Goal: Information Seeking & Learning: Understand process/instructions

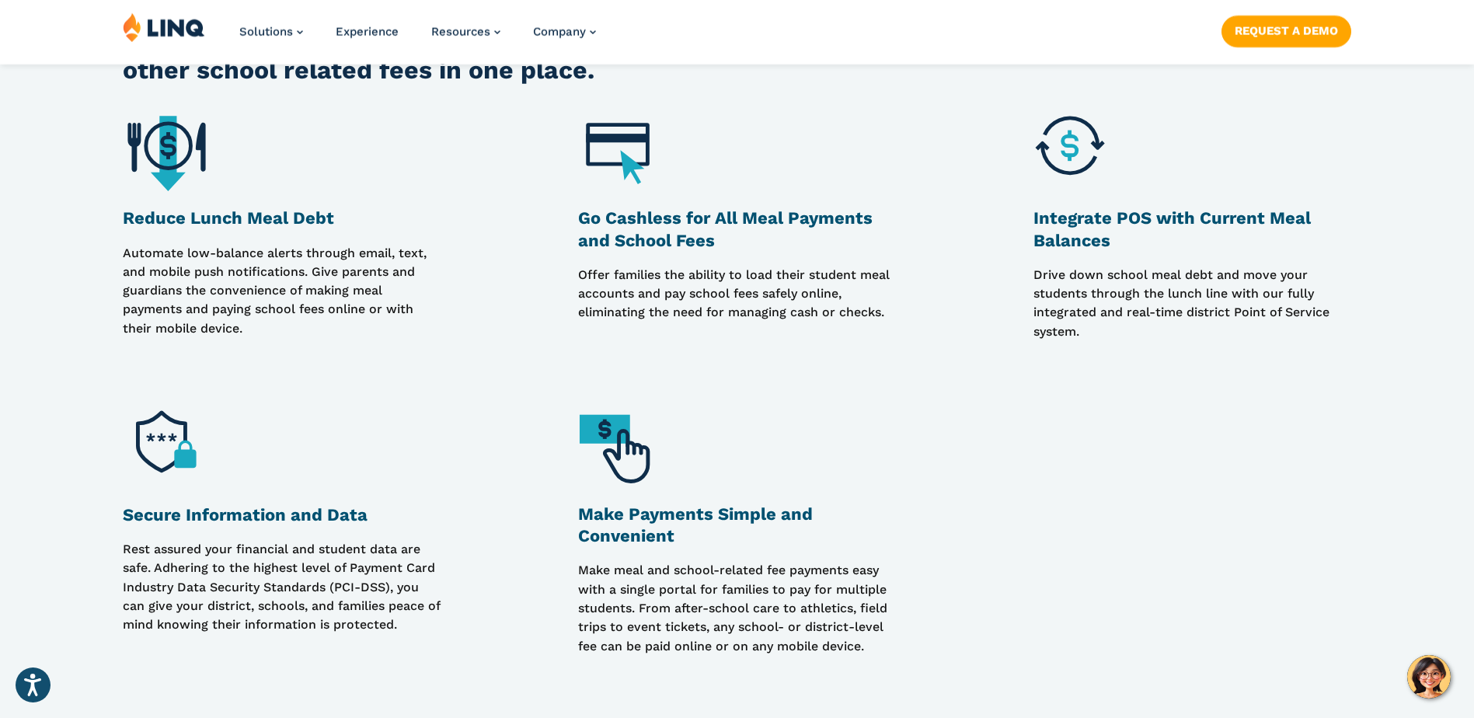
scroll to position [1476, 0]
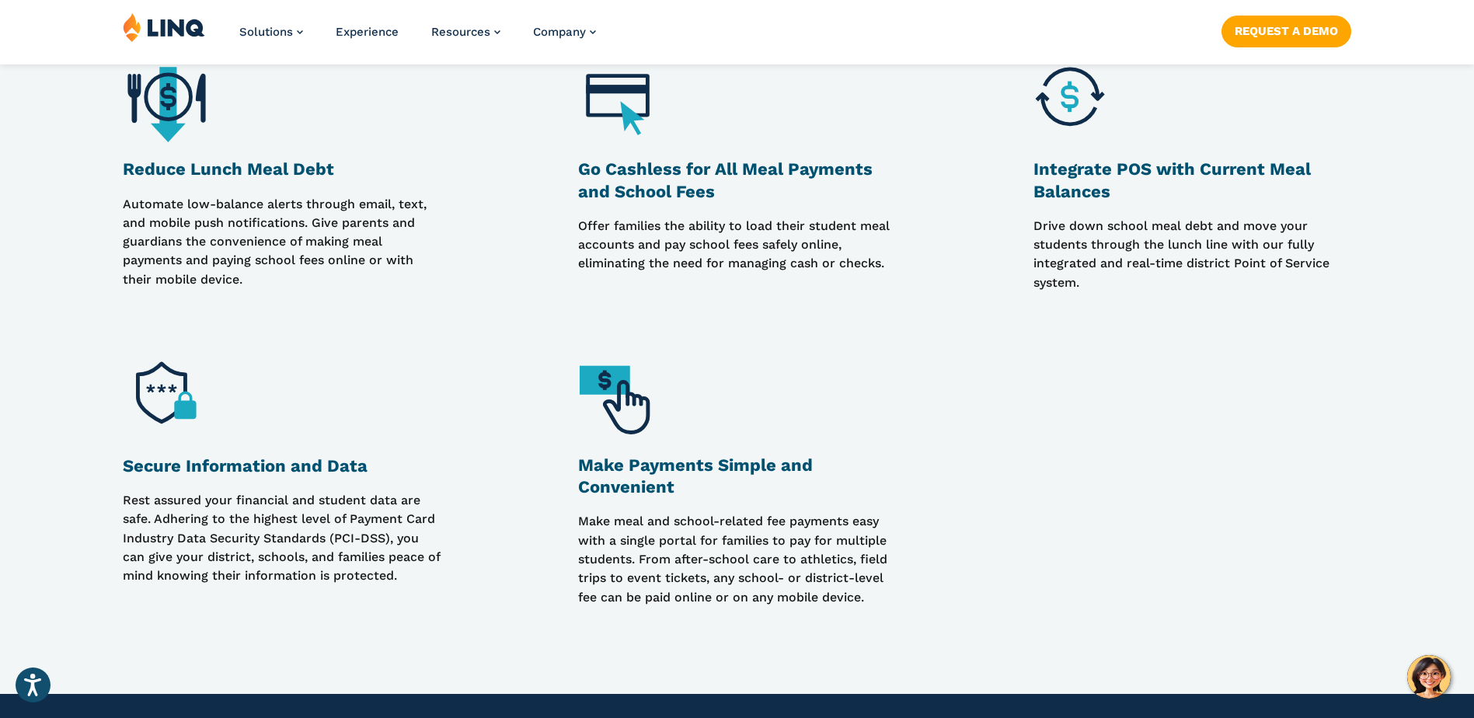
click at [611, 404] on img at bounding box center [622, 398] width 88 height 88
click at [608, 385] on img at bounding box center [622, 398] width 88 height 88
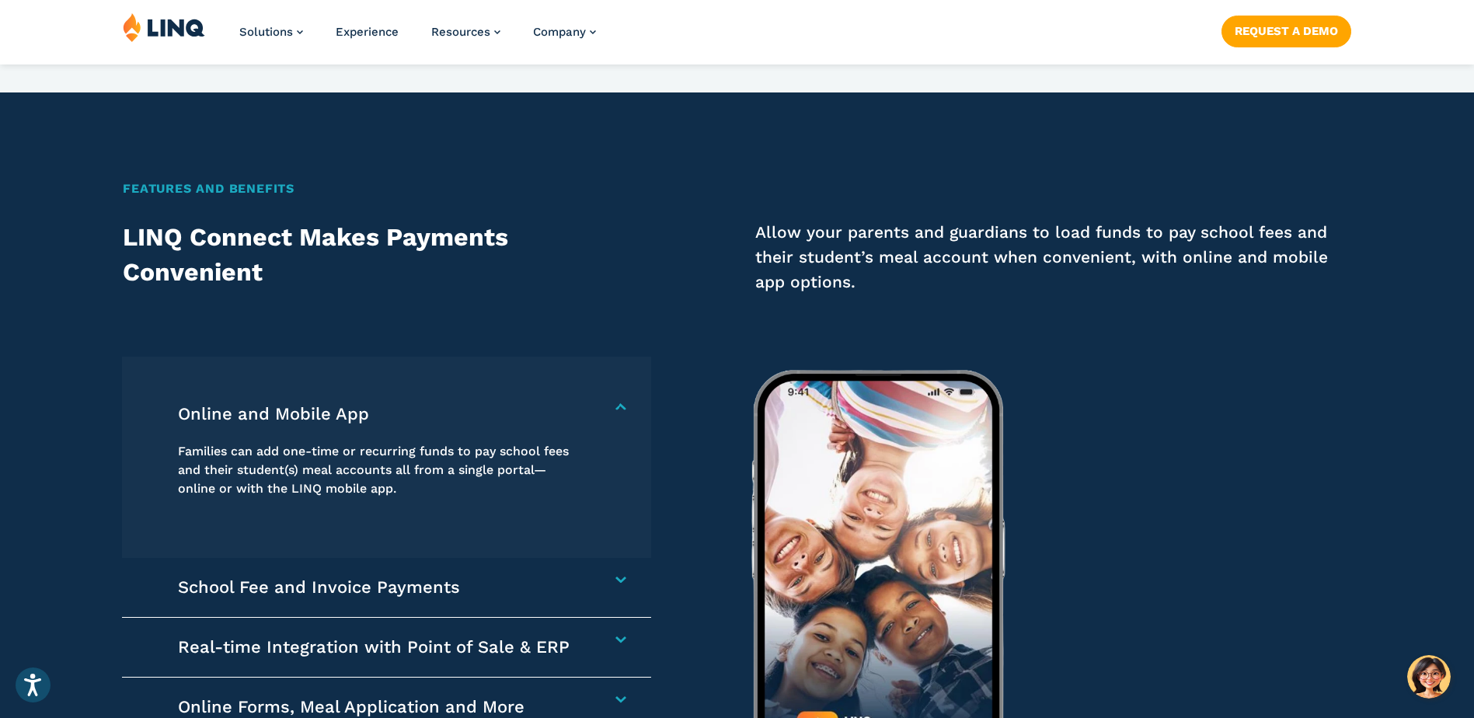
scroll to position [2175, 0]
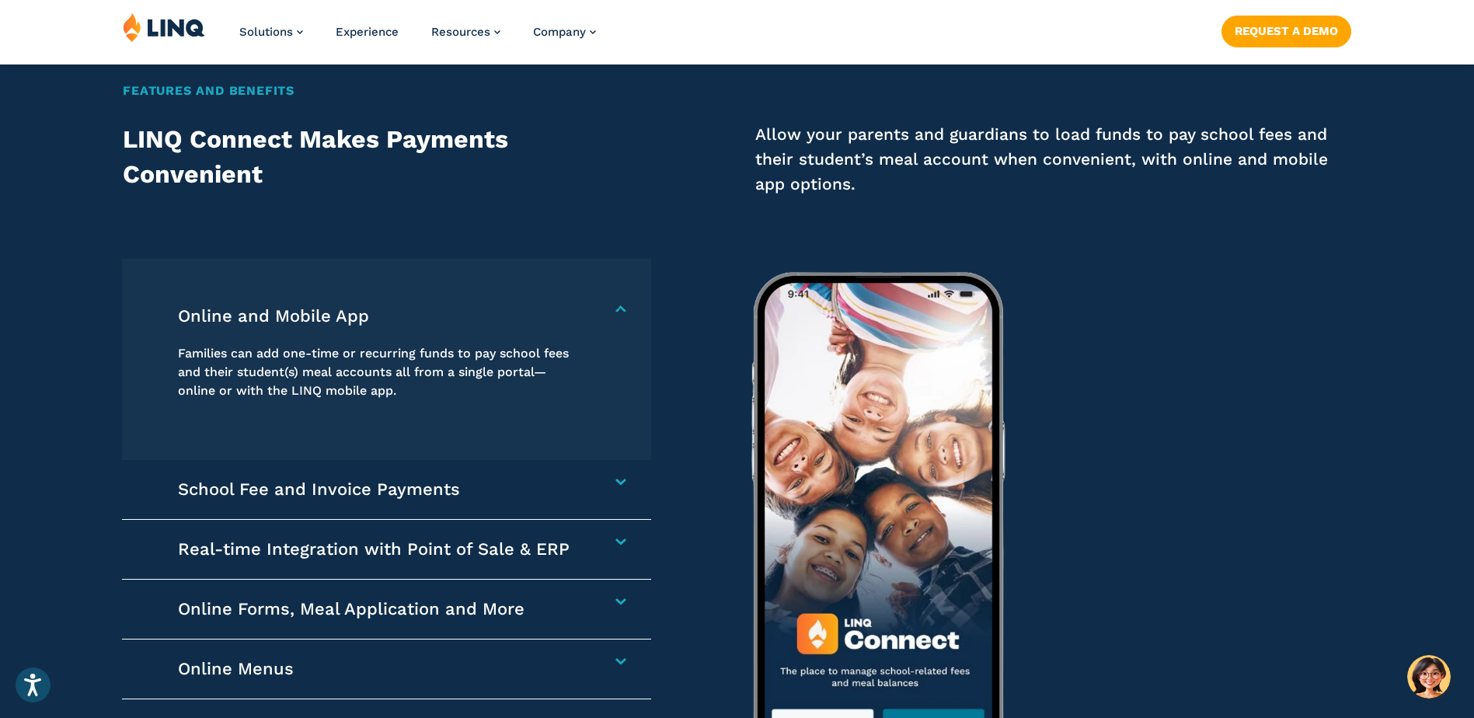
click at [578, 310] on h4 "Online and Mobile App" at bounding box center [378, 316] width 400 height 22
click at [242, 491] on h4 "School Fee and Invoice Payments" at bounding box center [378, 490] width 400 height 22
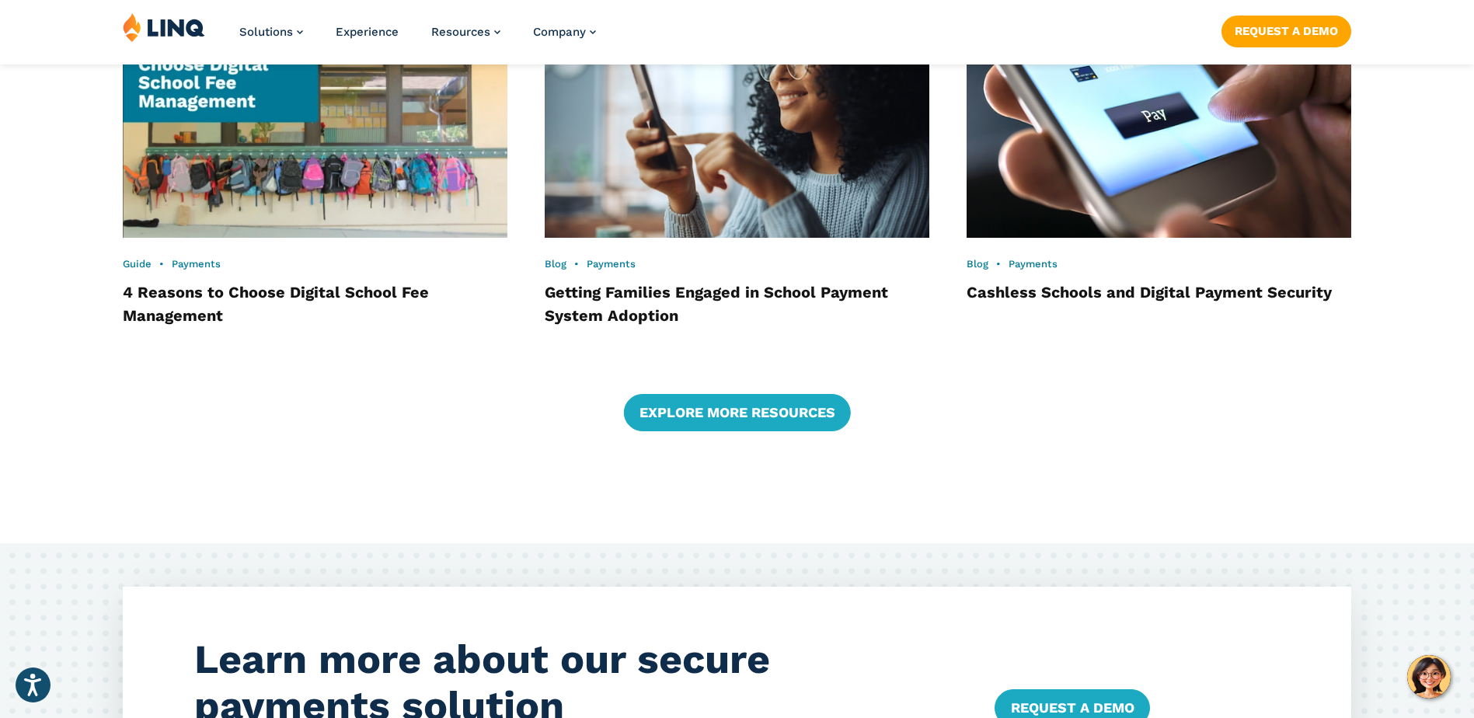
scroll to position [3496, 0]
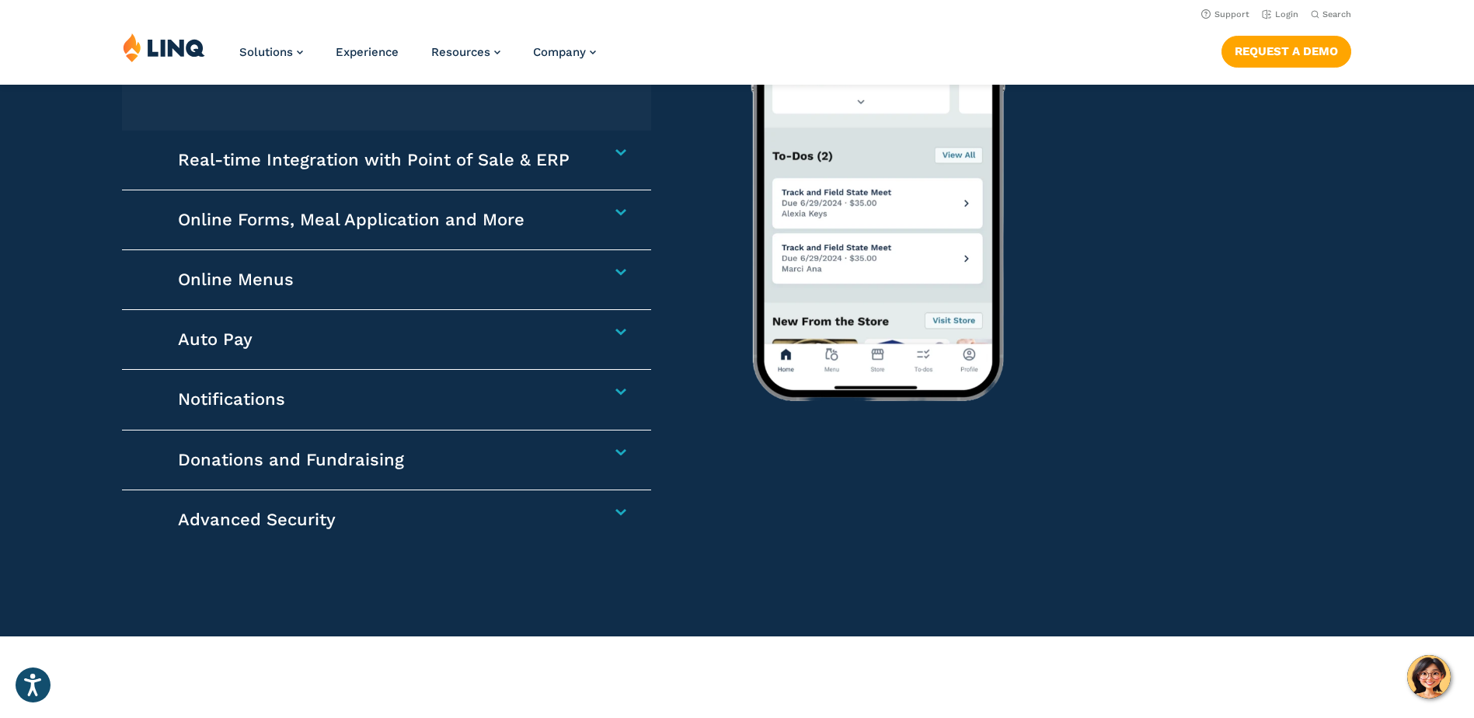
click at [245, 343] on h4 "Auto Pay" at bounding box center [378, 340] width 400 height 22
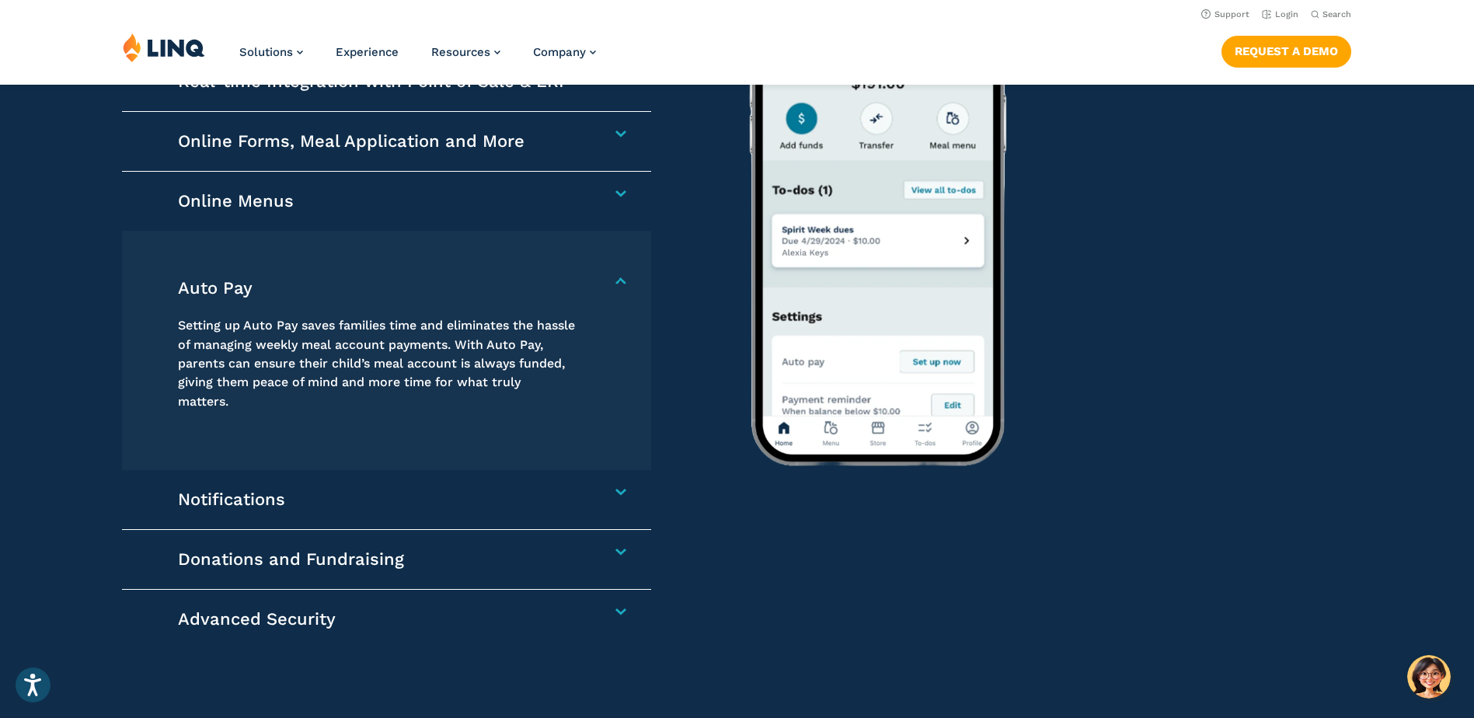
scroll to position [2468, 0]
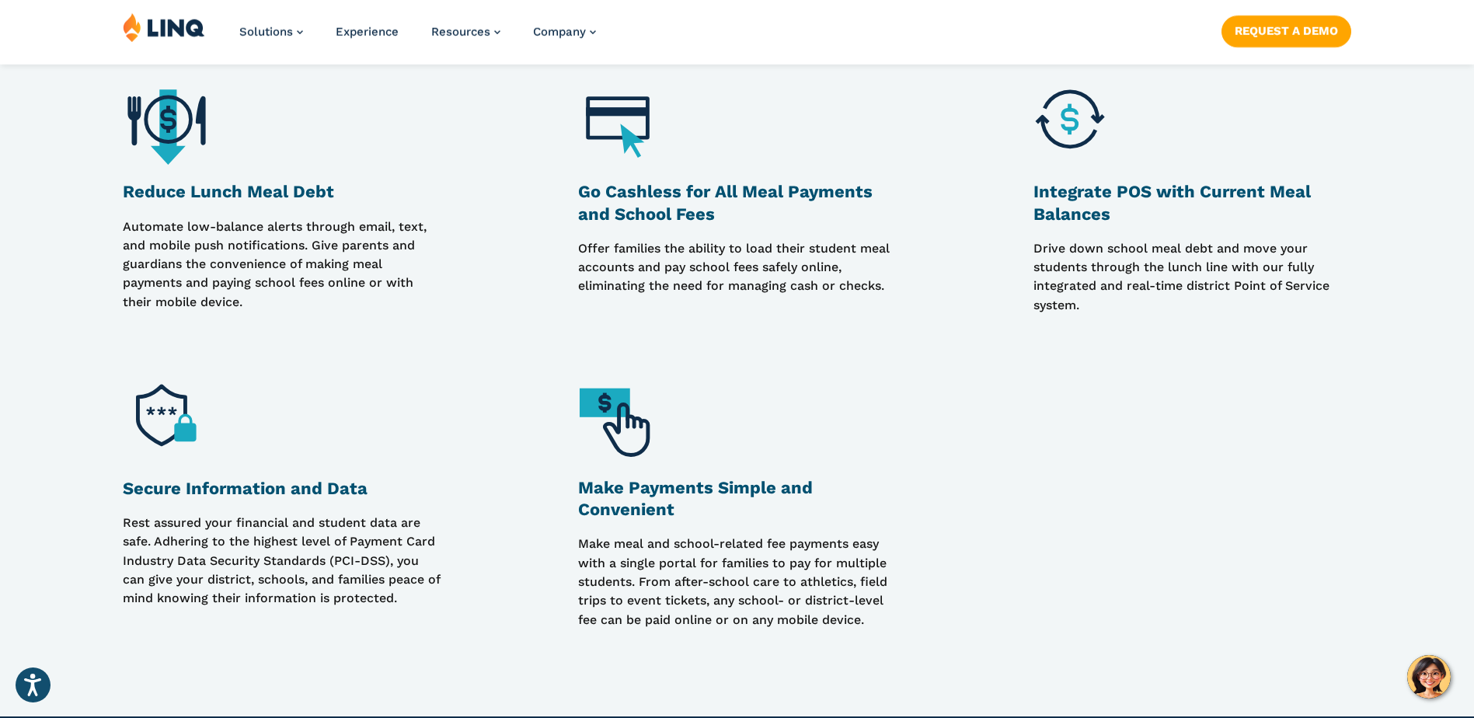
scroll to position [1476, 0]
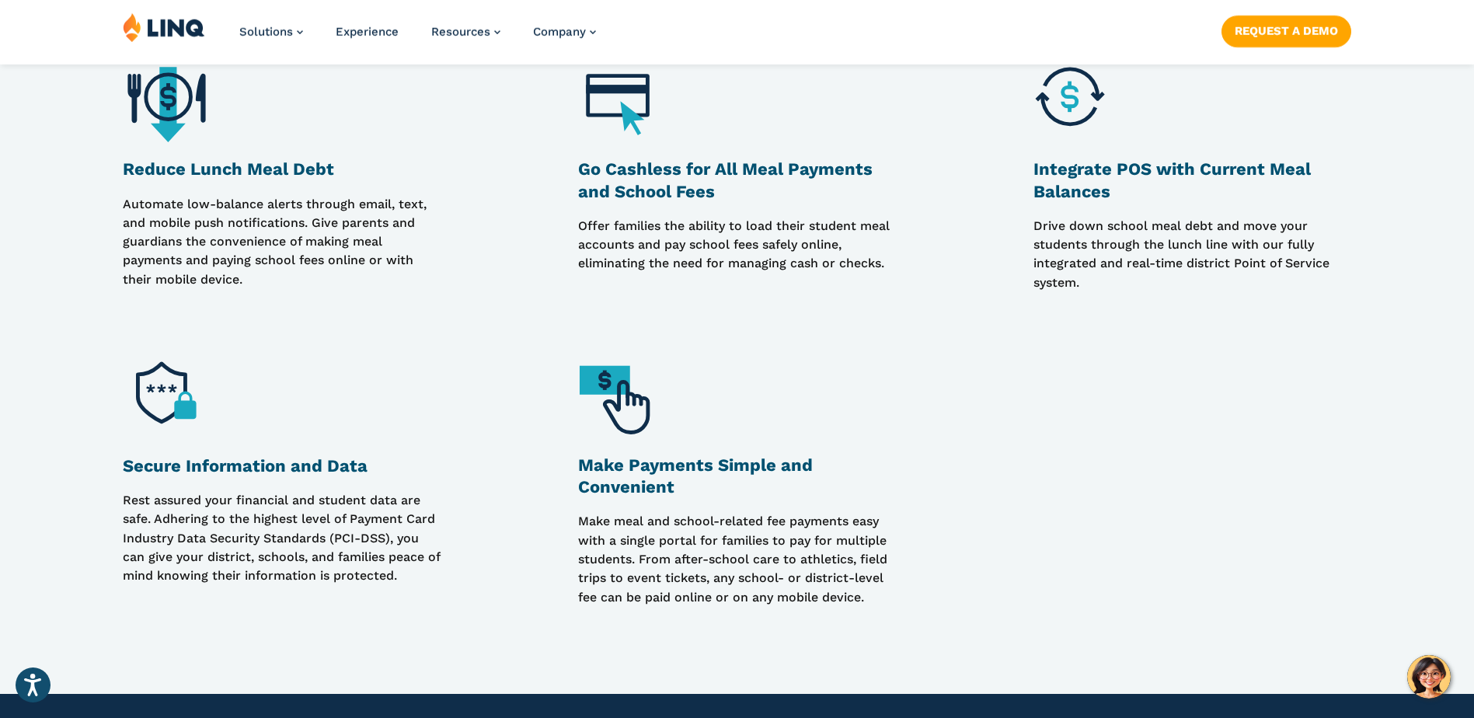
click at [145, 101] on img at bounding box center [167, 102] width 88 height 88
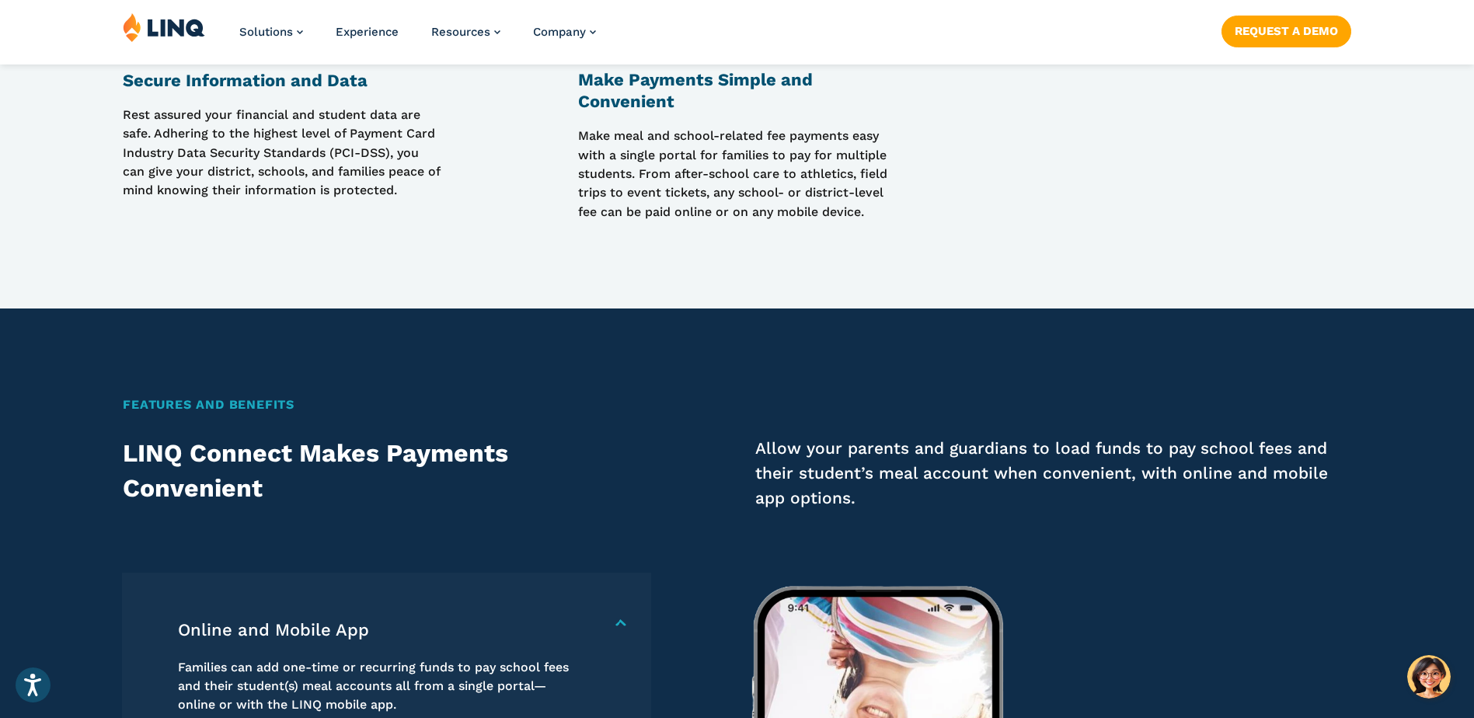
scroll to position [2020, 0]
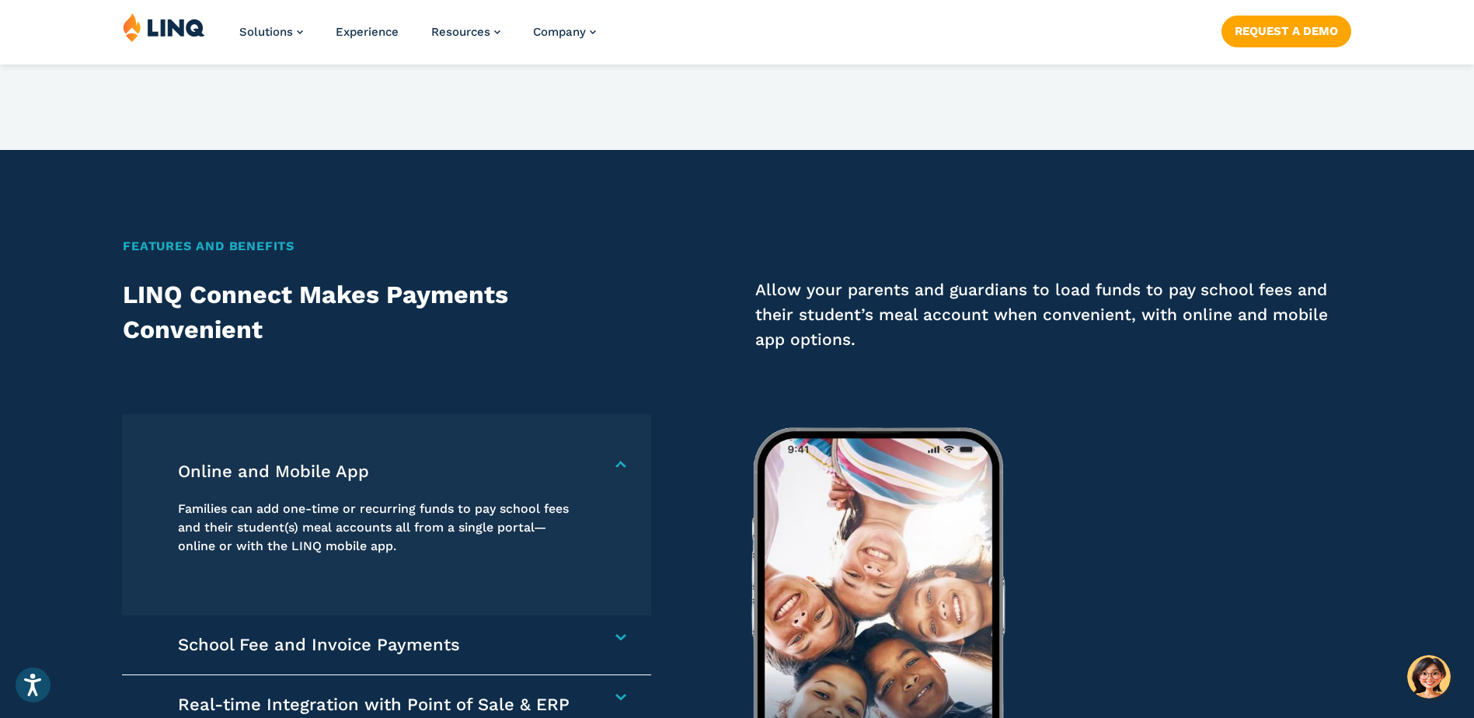
click at [637, 639] on div "School Fee and Invoice Payments Collect any school-related fees faster. From af…" at bounding box center [386, 645] width 528 height 60
click at [610, 639] on div "School Fee and Invoice Payments Collect any school-related fees faster. From af…" at bounding box center [386, 645] width 528 height 60
click at [578, 635] on h4 "School Fee and Invoice Payments" at bounding box center [378, 645] width 400 height 22
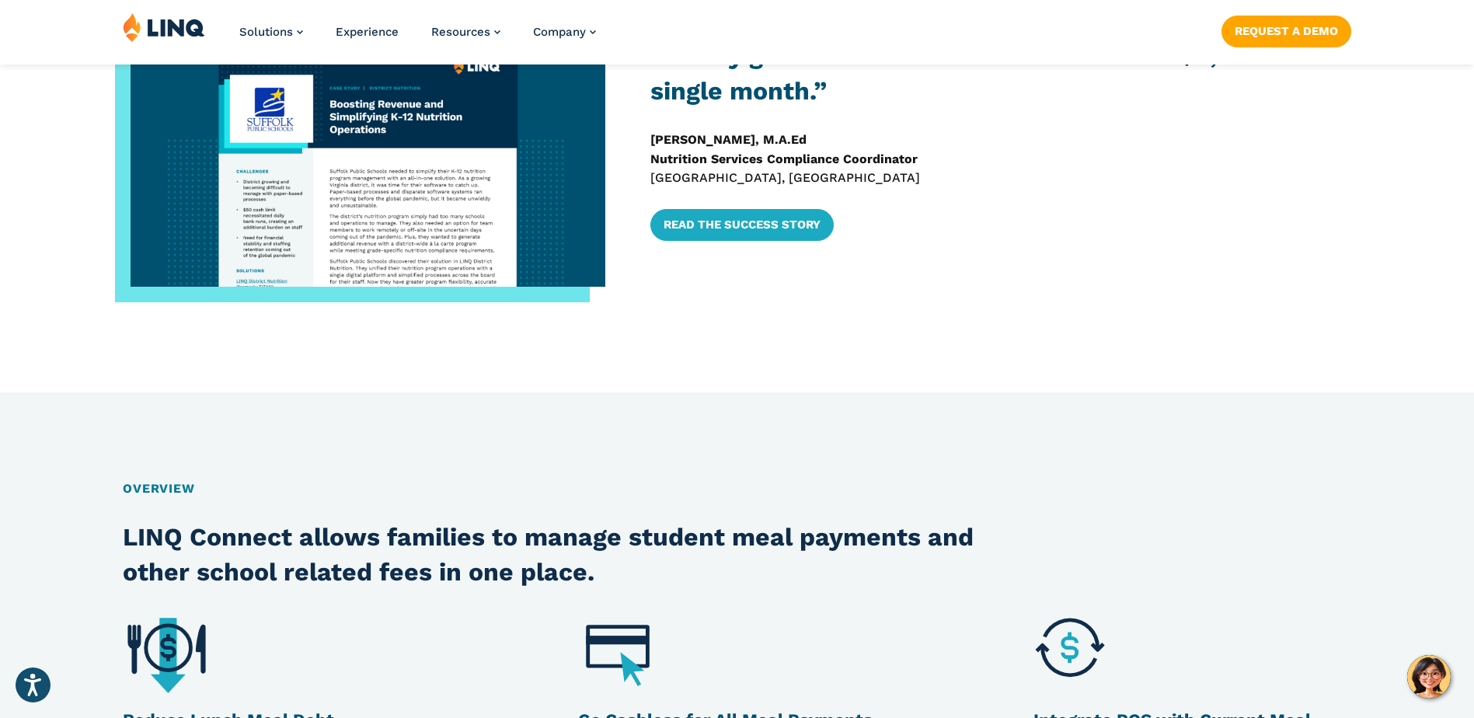
scroll to position [1204, 0]
